Goal: Book appointment/travel/reservation

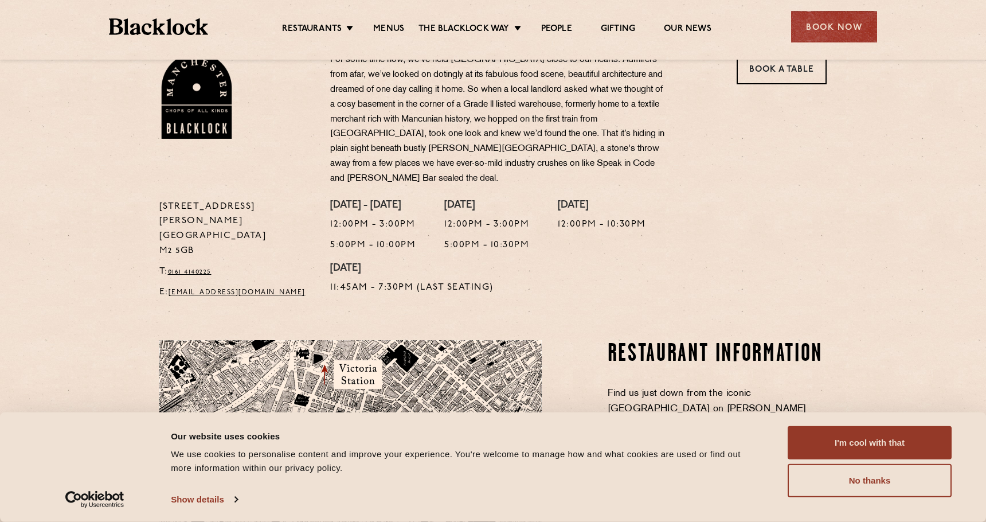
scroll to position [380, 0]
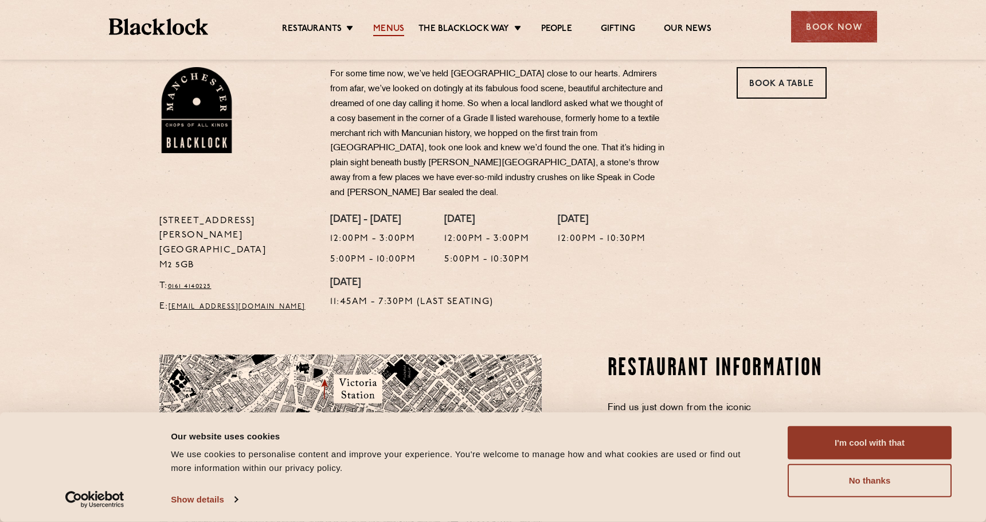
click at [394, 27] on link "Menus" at bounding box center [388, 29] width 31 height 13
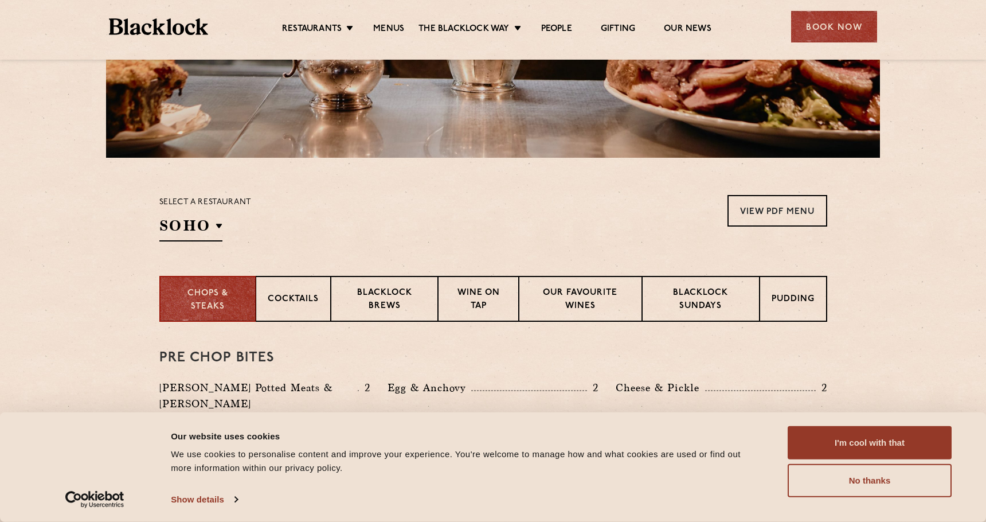
scroll to position [273, 0]
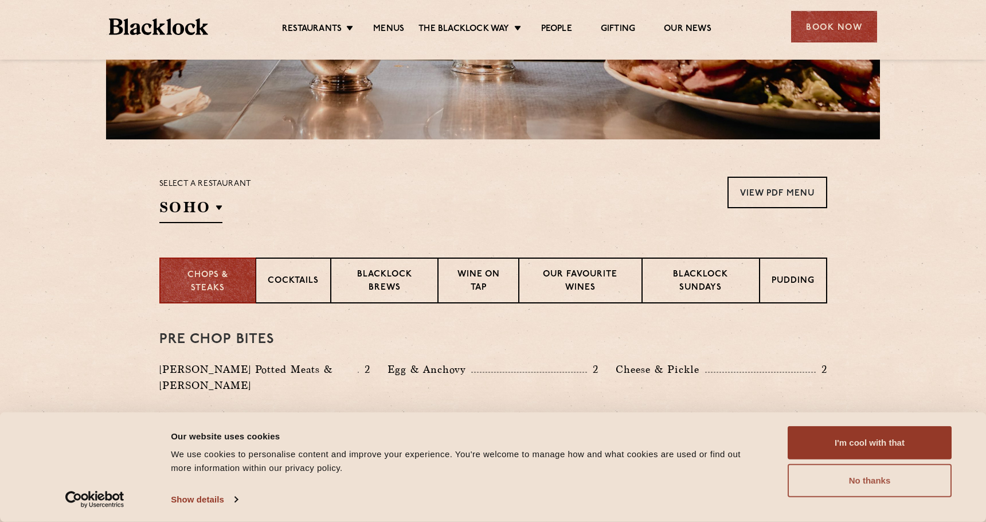
click at [853, 481] on button "No thanks" at bounding box center [870, 480] width 164 height 33
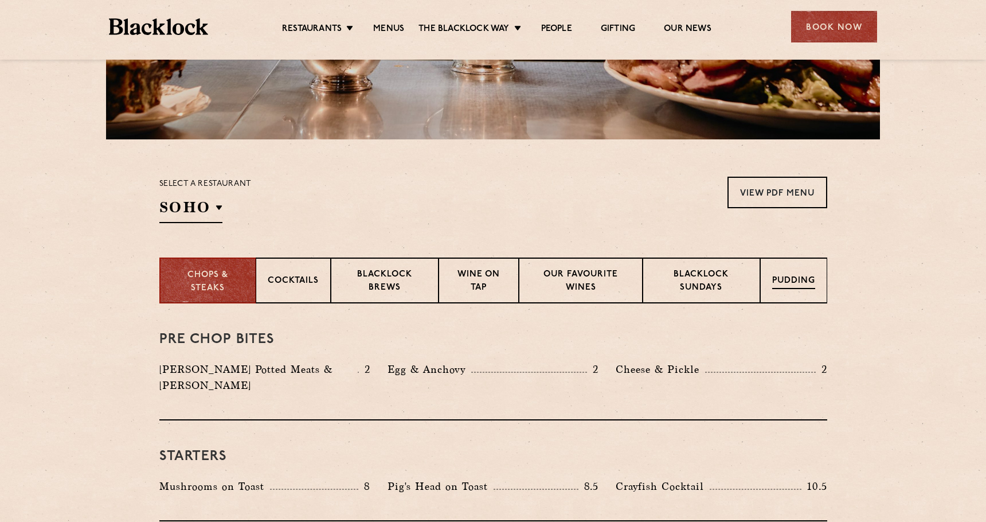
click at [804, 281] on p "Pudding" at bounding box center [793, 282] width 43 height 14
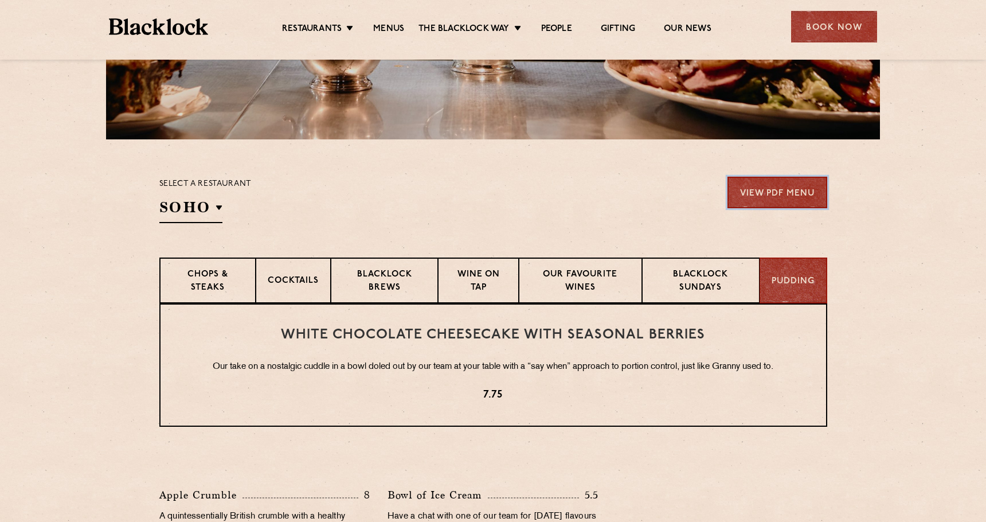
click at [792, 187] on link "View PDF Menu" at bounding box center [777, 193] width 100 height 32
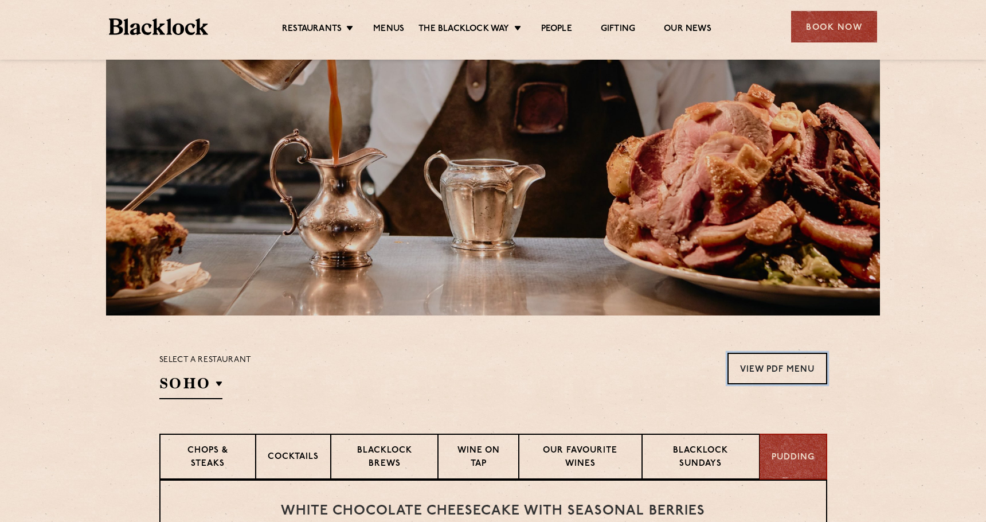
scroll to position [0, 0]
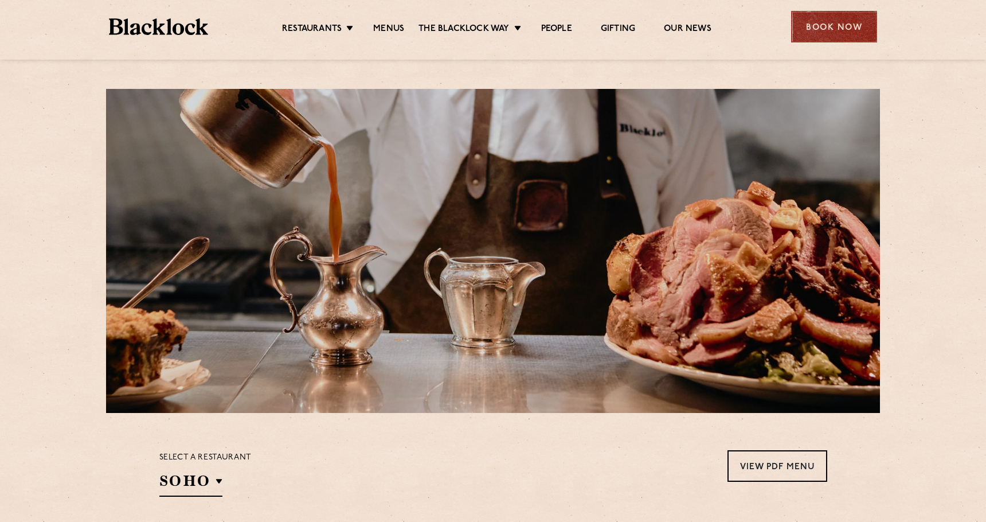
click at [822, 22] on div "Book Now" at bounding box center [834, 27] width 86 height 32
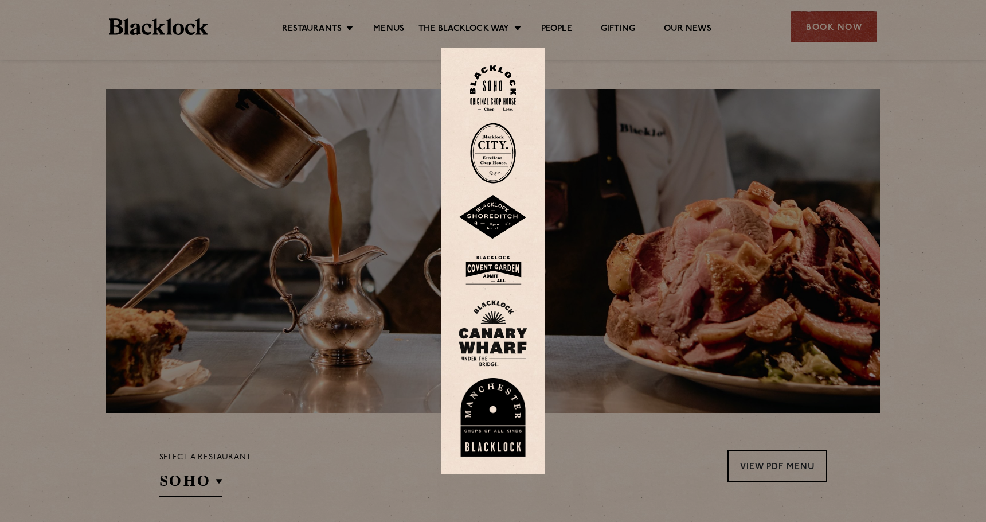
click at [497, 403] on img at bounding box center [493, 417] width 69 height 79
